Goal: Go to known website: Access a specific website the user already knows

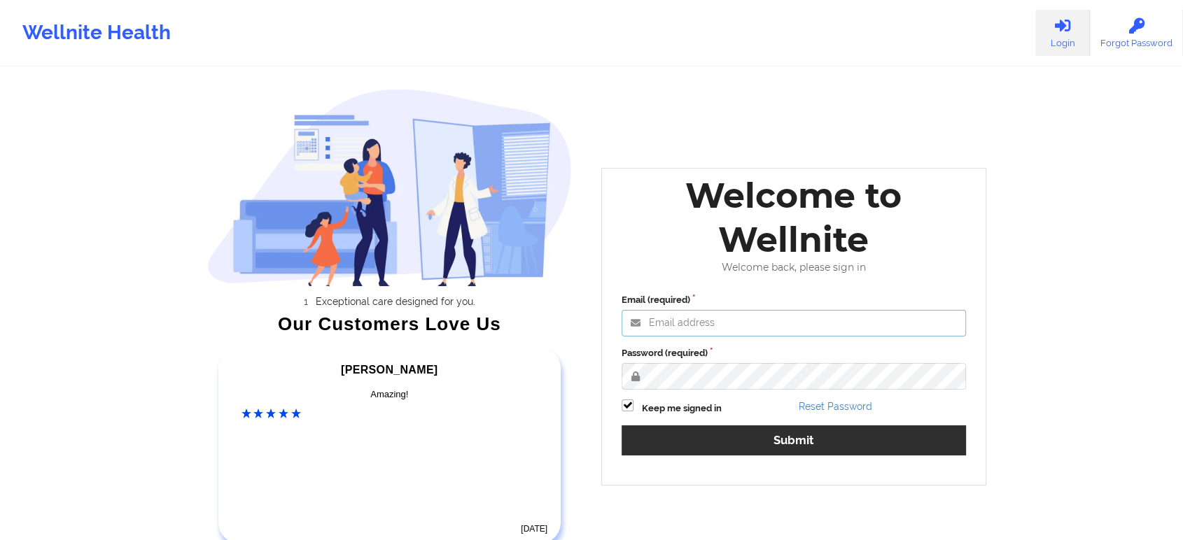
type input "[EMAIL_ADDRESS][DOMAIN_NAME]"
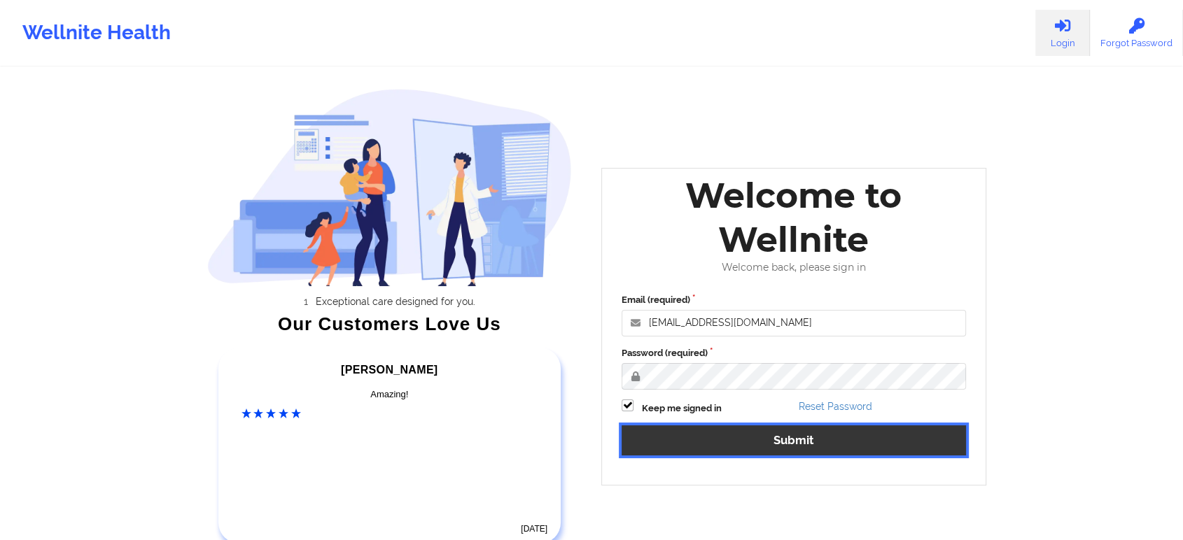
click at [825, 442] on button "Submit" at bounding box center [794, 441] width 344 height 30
